Goal: Task Accomplishment & Management: Complete application form

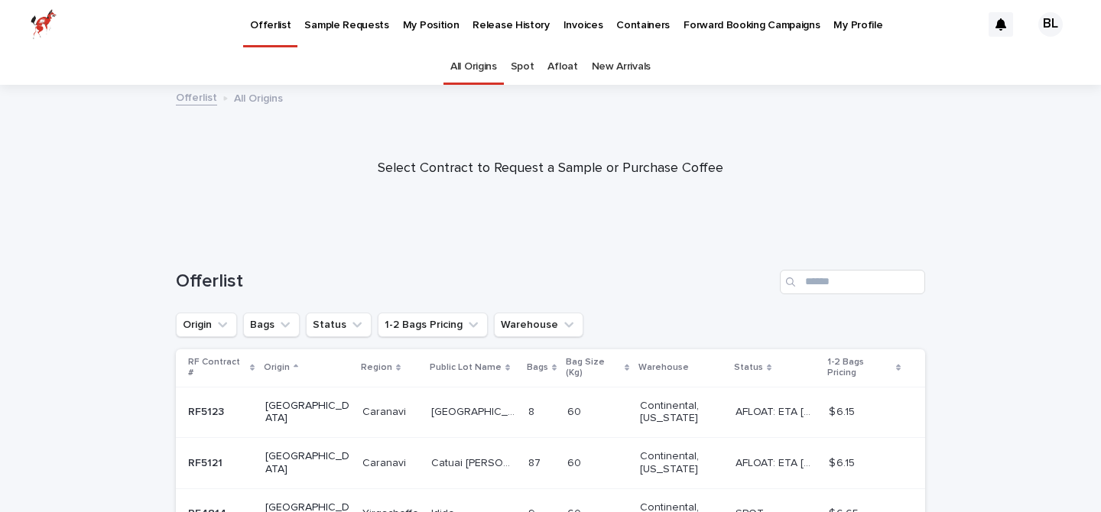
click at [429, 23] on p "My Position" at bounding box center [431, 16] width 57 height 32
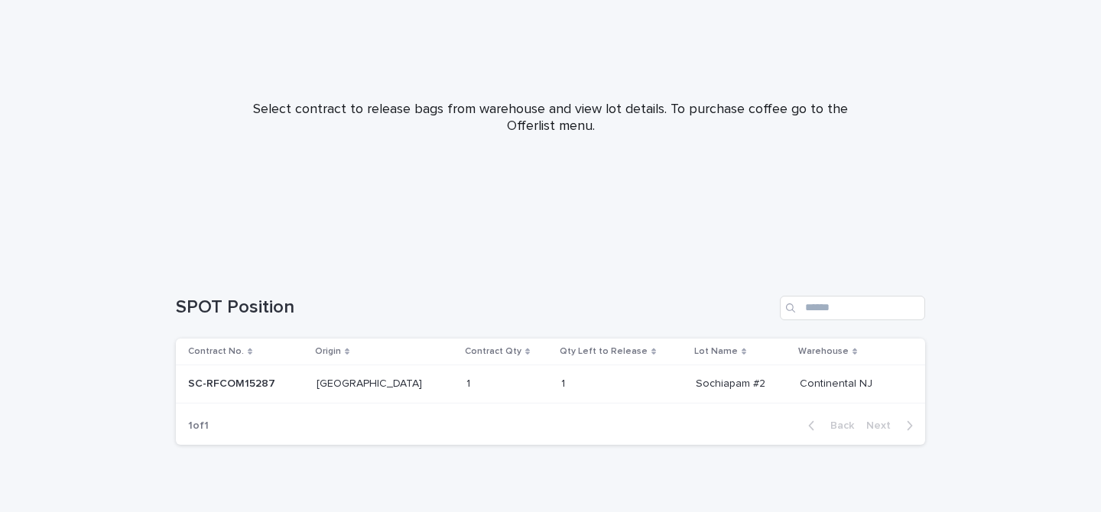
scroll to position [131, 0]
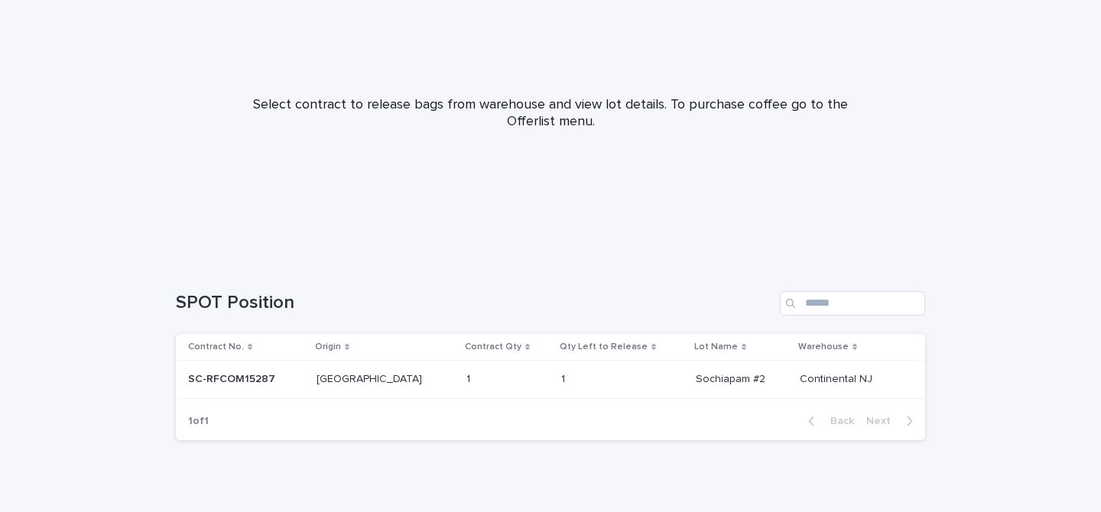
click at [255, 378] on p "SC-RFCOM15287" at bounding box center [233, 378] width 90 height 16
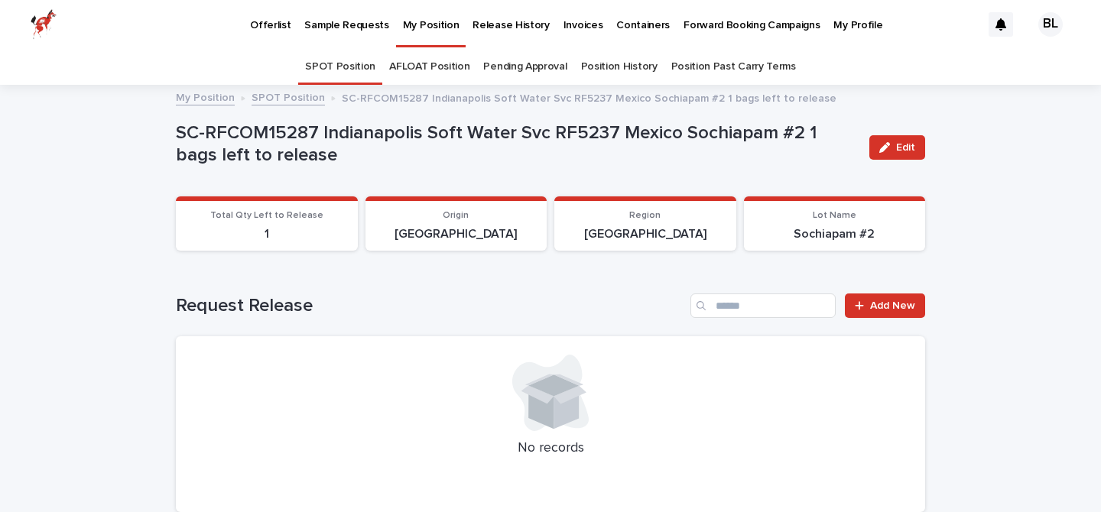
click at [274, 20] on p "Offerlist" at bounding box center [270, 16] width 41 height 32
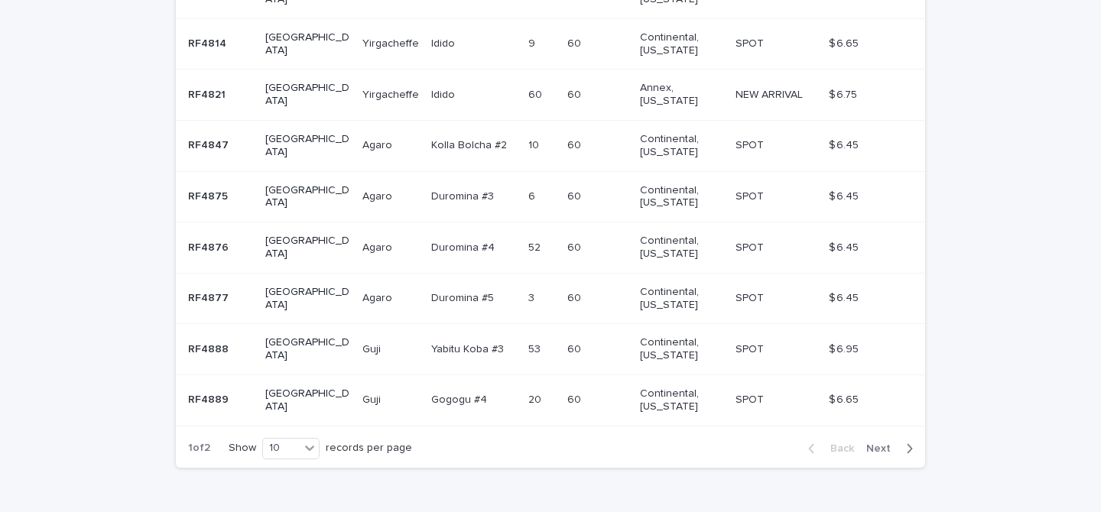
scroll to position [491, 0]
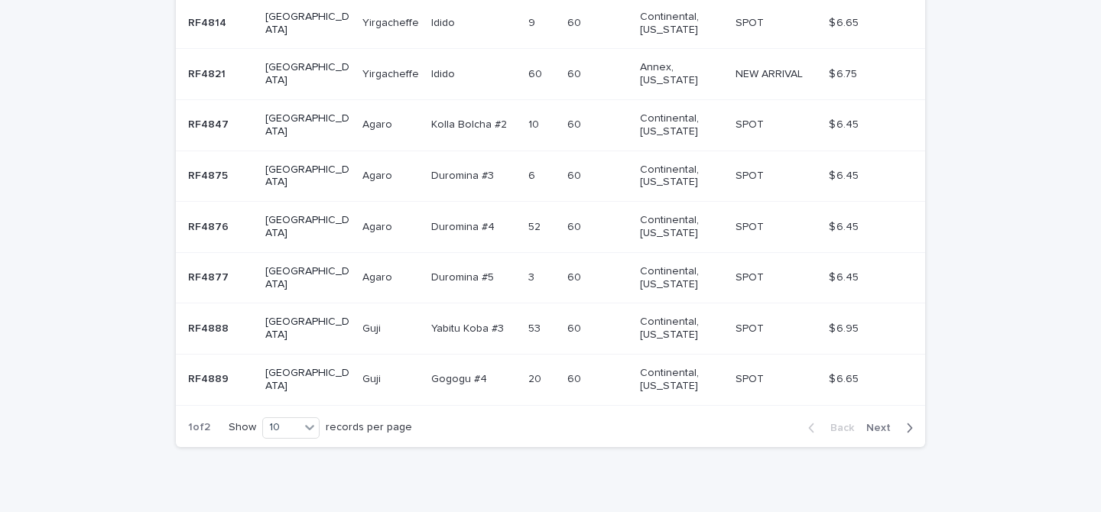
click at [877, 423] on span "Next" at bounding box center [883, 428] width 34 height 11
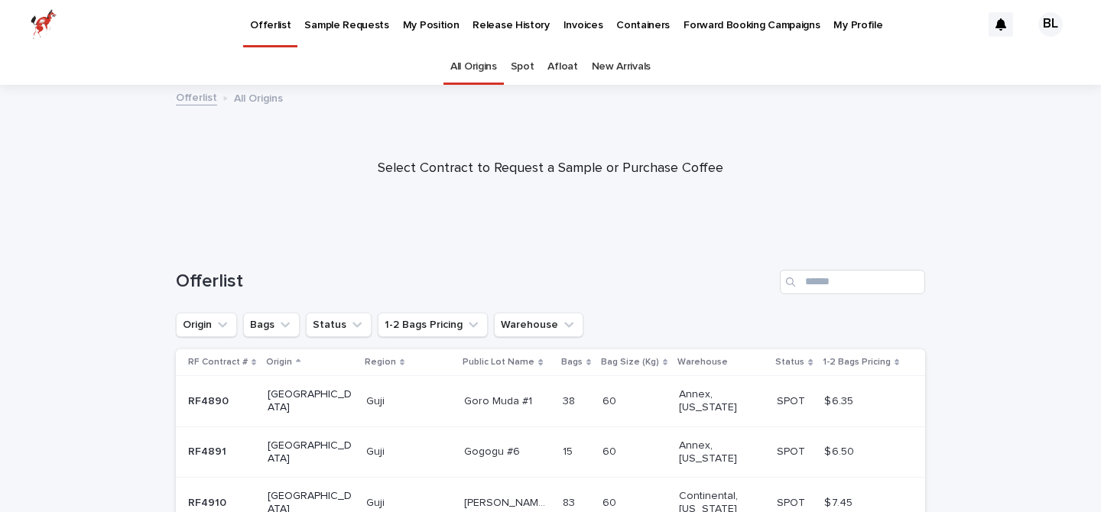
click at [419, 24] on p "My Position" at bounding box center [431, 16] width 57 height 32
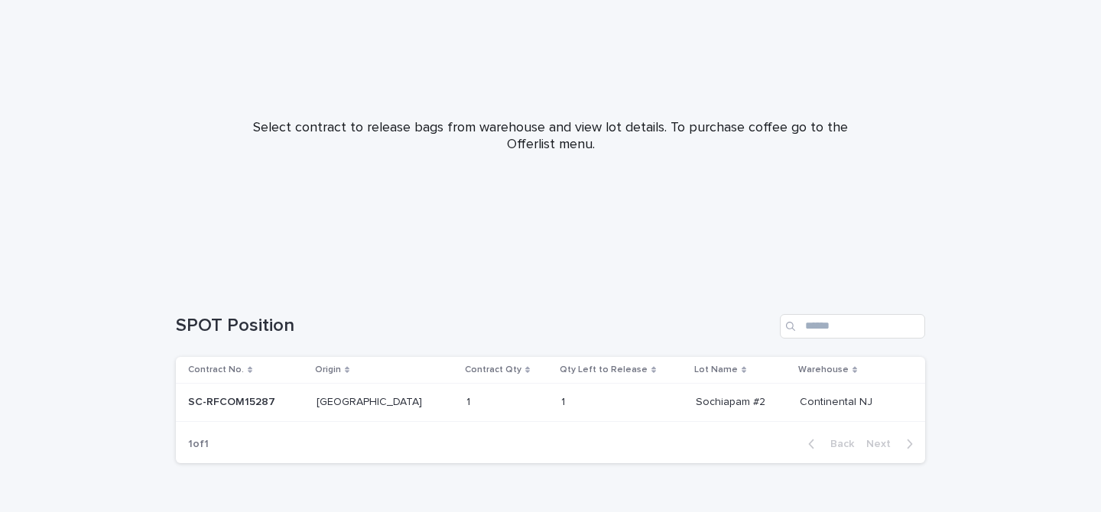
scroll to position [148, 0]
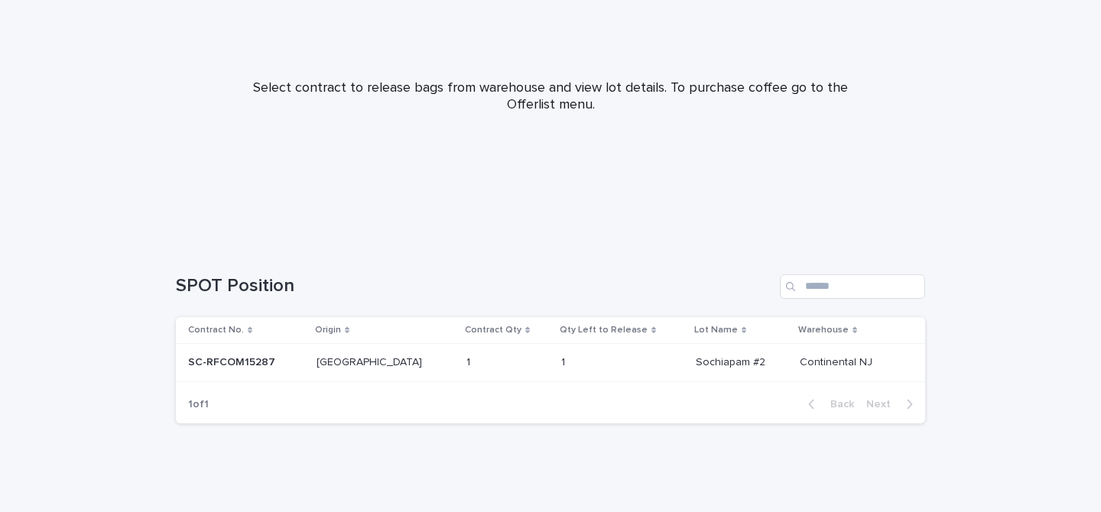
click at [238, 361] on p "SC-RFCOM15287" at bounding box center [233, 361] width 90 height 16
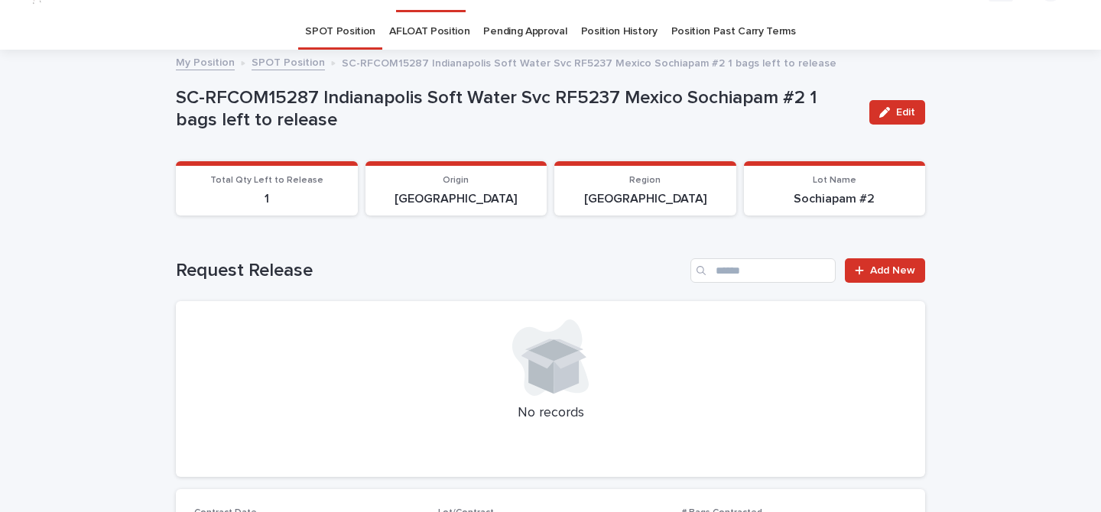
scroll to position [34, 0]
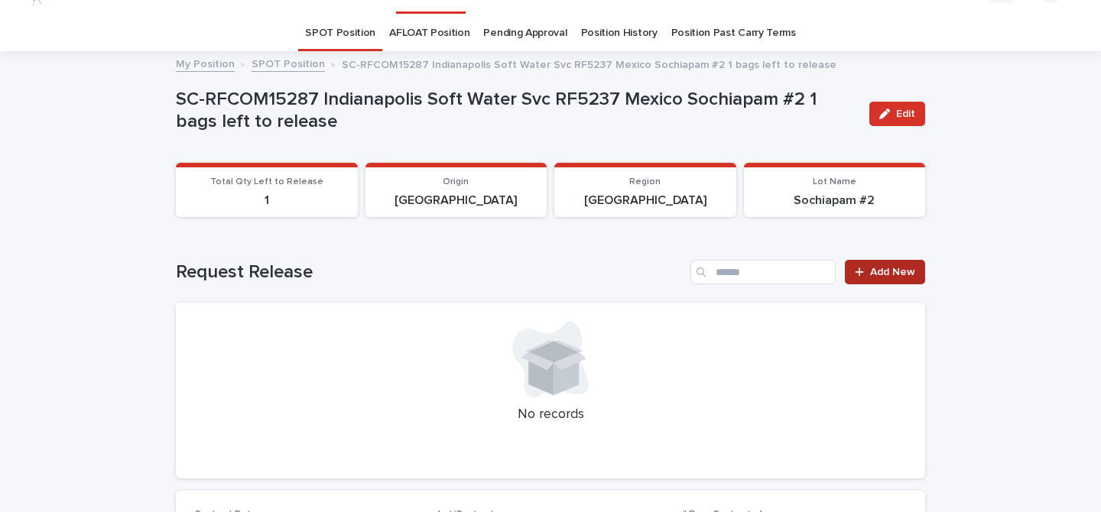
click at [894, 274] on span "Add New" at bounding box center [892, 272] width 45 height 11
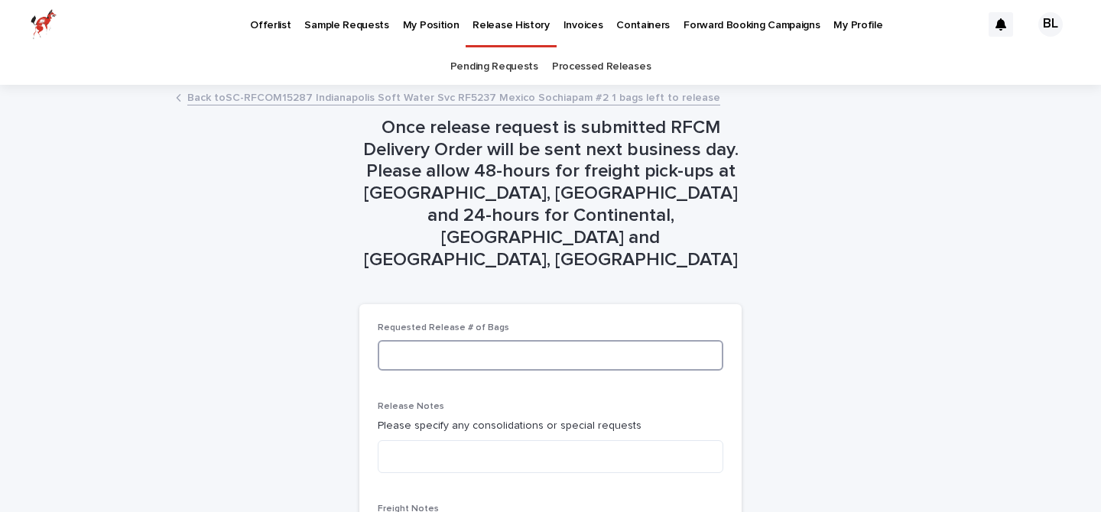
click at [628, 340] on input at bounding box center [551, 355] width 346 height 31
type input "*"
click at [641, 440] on textarea at bounding box center [551, 456] width 346 height 33
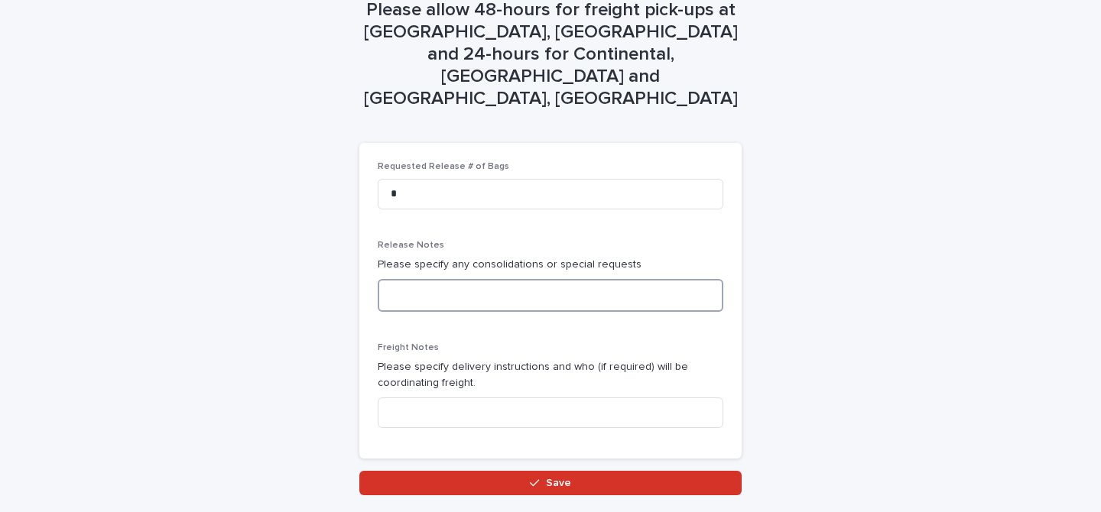
scroll to position [177, 0]
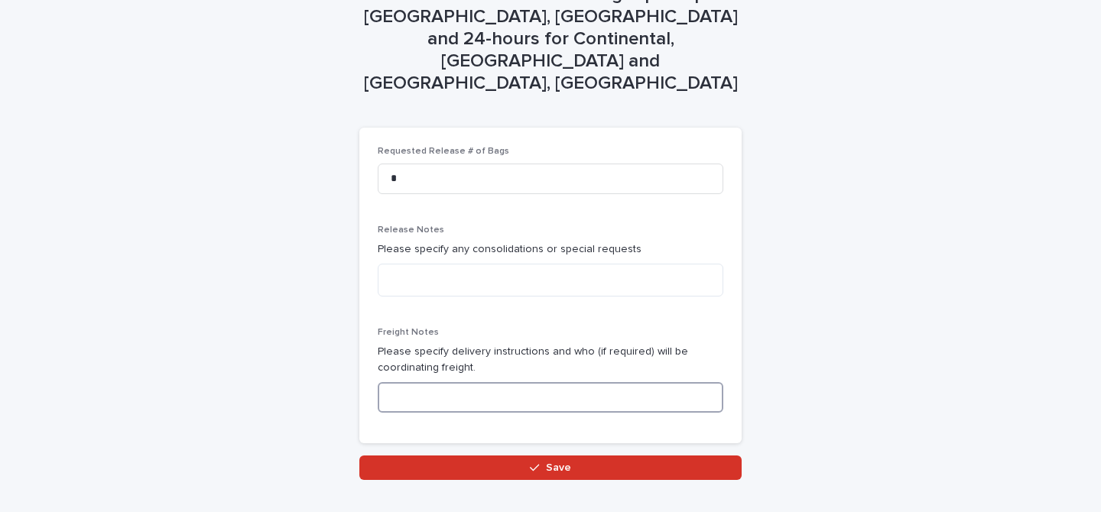
click at [666, 382] on input at bounding box center [551, 397] width 346 height 31
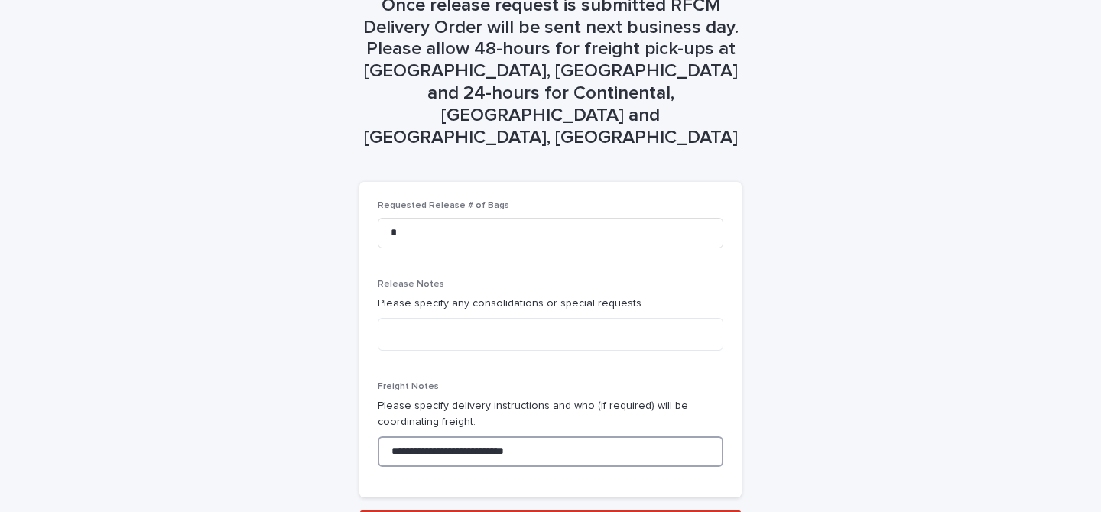
scroll to position [0, 0]
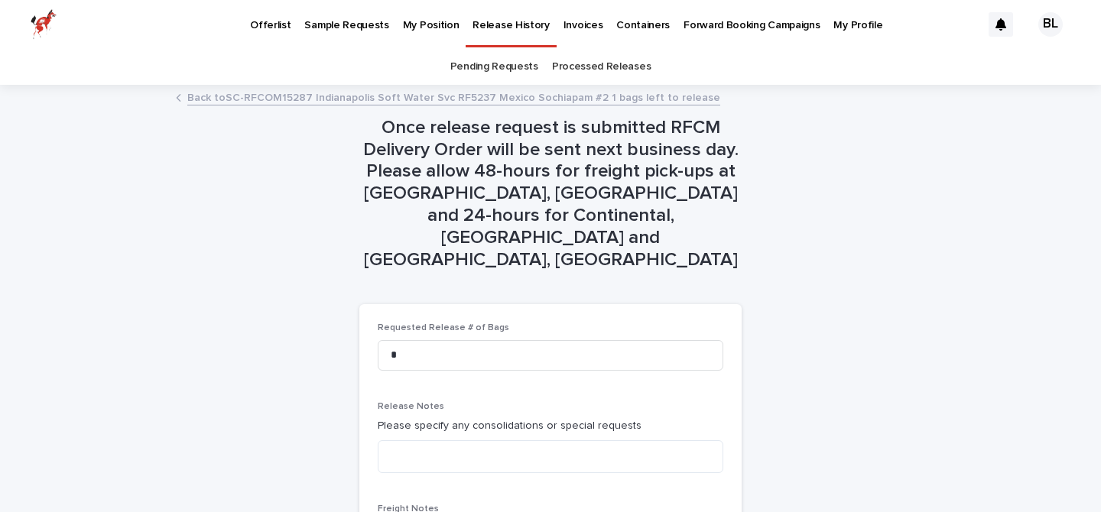
type input "**********"
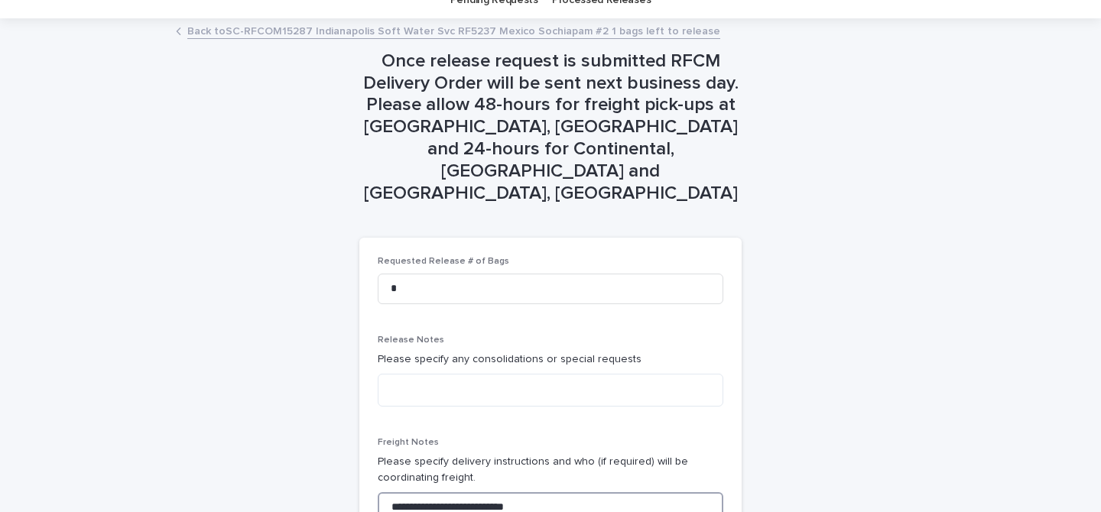
scroll to position [177, 0]
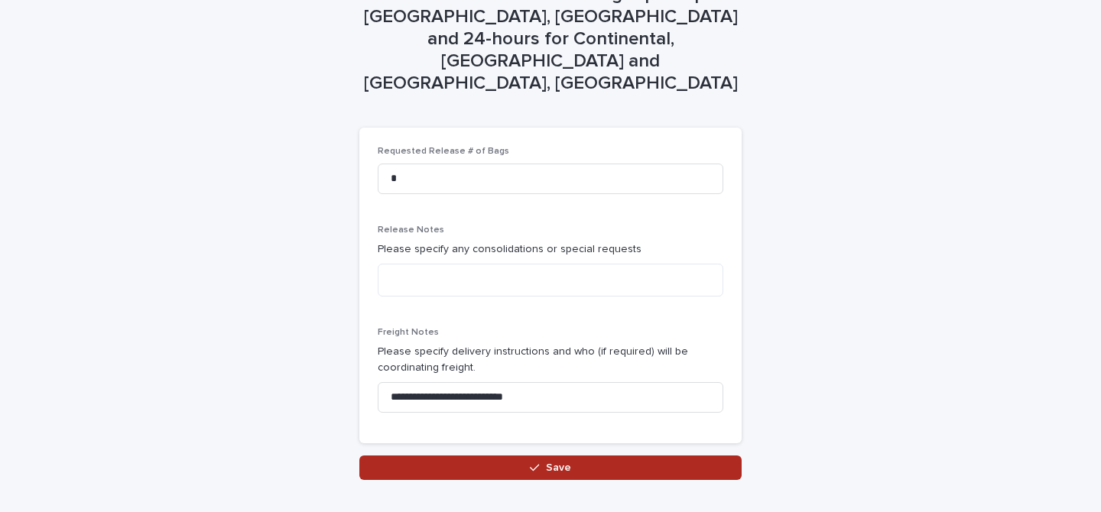
click at [550, 462] on span "Save" at bounding box center [558, 467] width 25 height 11
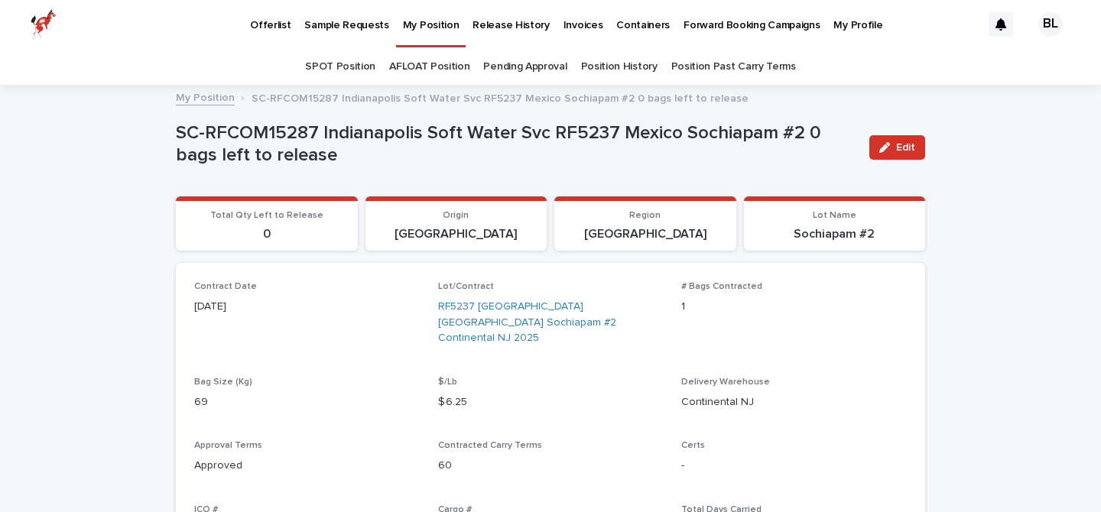
click at [522, 73] on link "Pending Approval" at bounding box center [524, 67] width 83 height 36
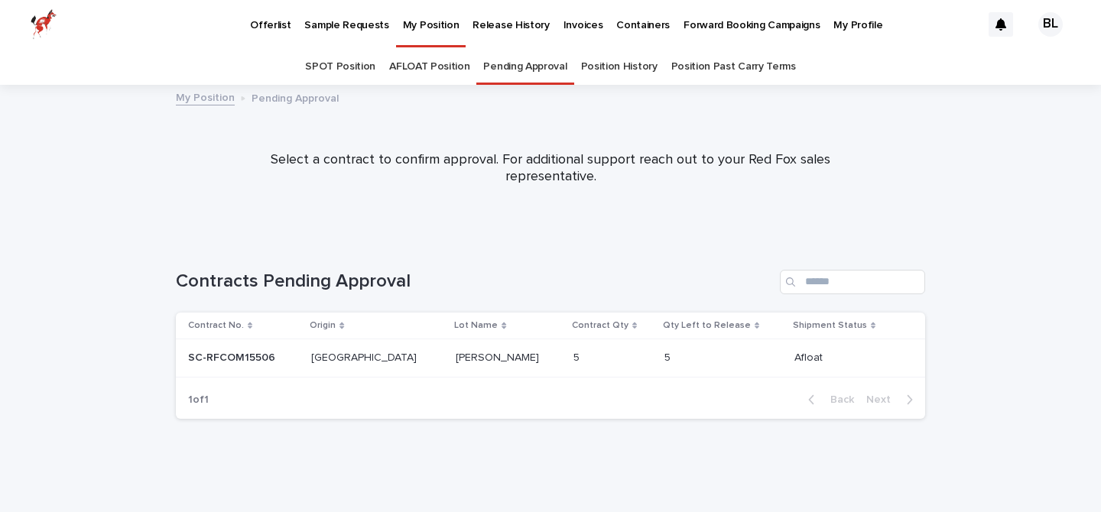
click at [337, 60] on link "SPOT Position" at bounding box center [340, 67] width 70 height 36
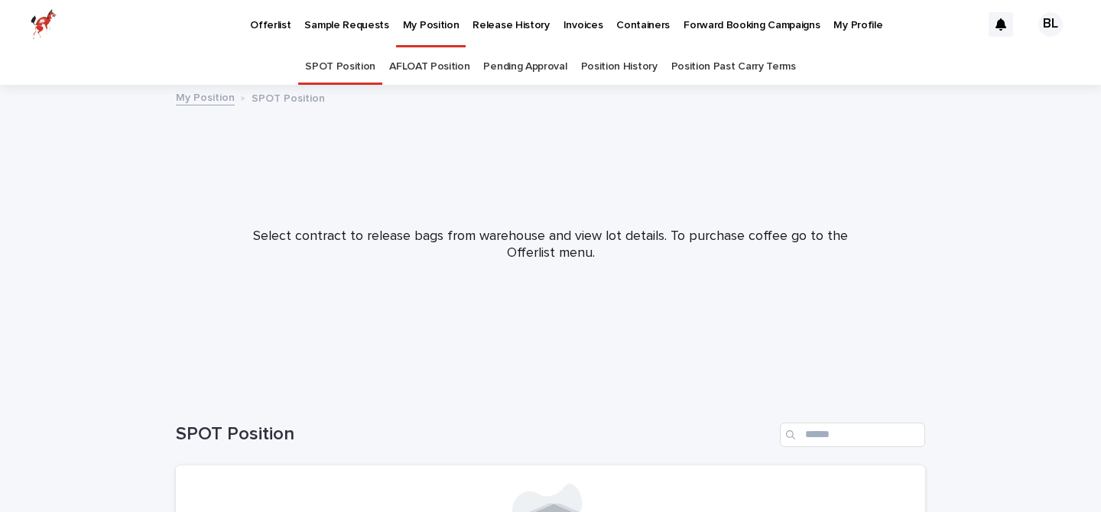
click at [492, 23] on p "Release History" at bounding box center [510, 16] width 76 height 32
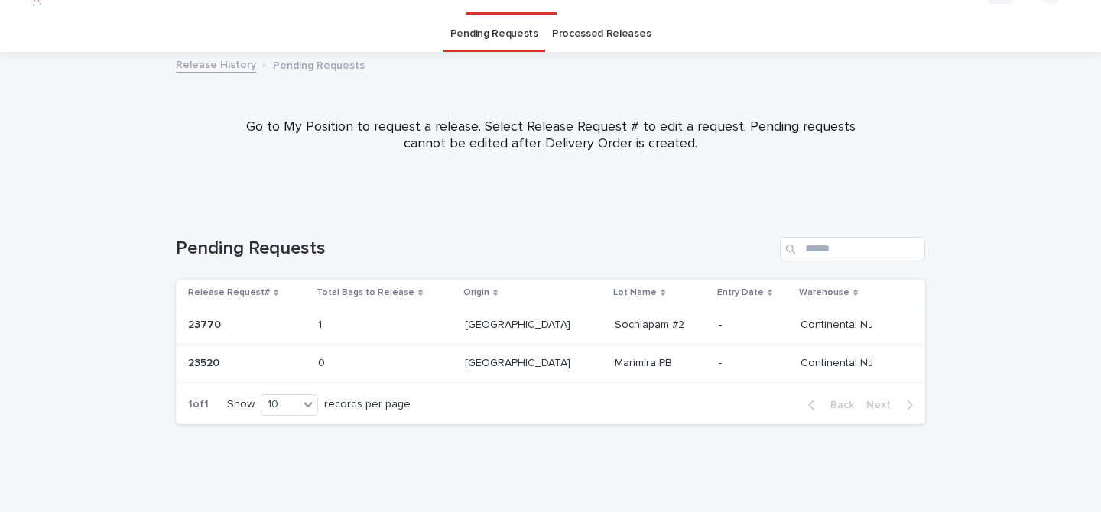
scroll to position [34, 0]
